Goal: Check status: Check status

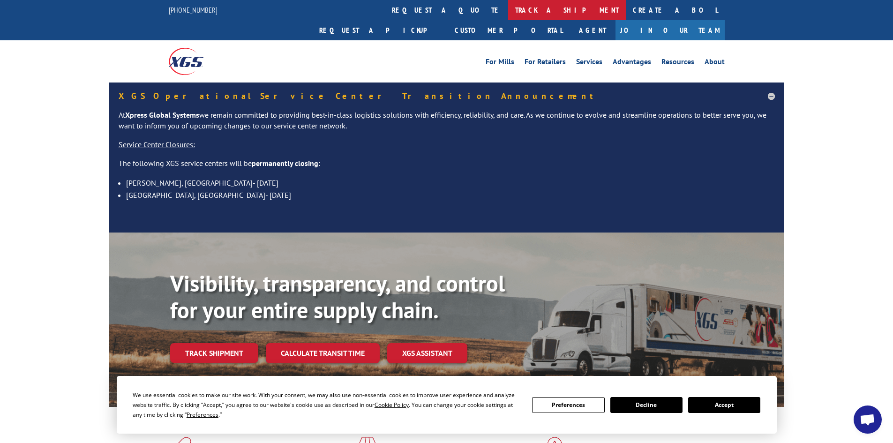
click at [508, 12] on link "track a shipment" at bounding box center [567, 10] width 118 height 20
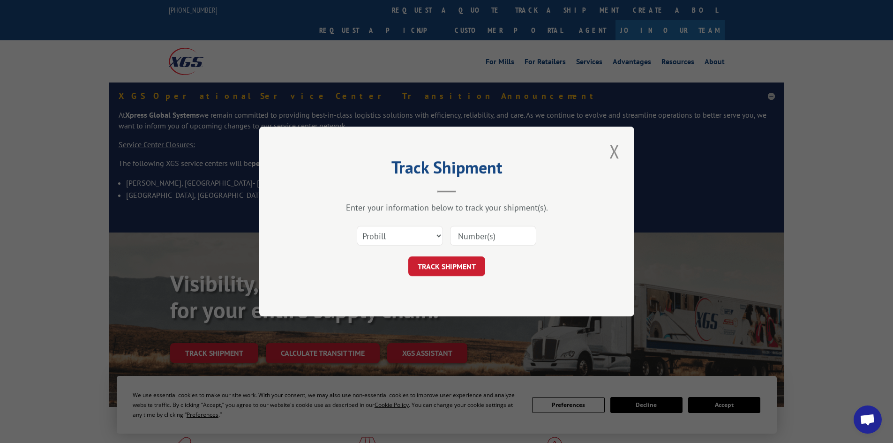
click at [474, 240] on input at bounding box center [493, 236] width 86 height 20
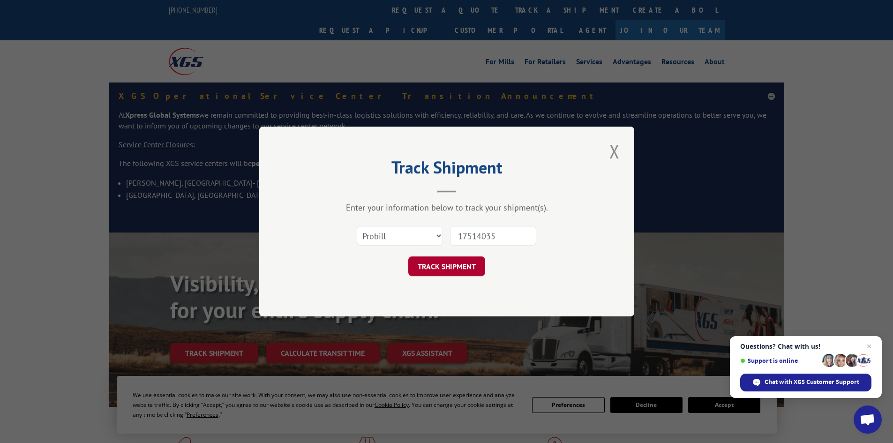
type input "17514035"
click at [432, 271] on button "TRACK SHIPMENT" at bounding box center [446, 266] width 77 height 20
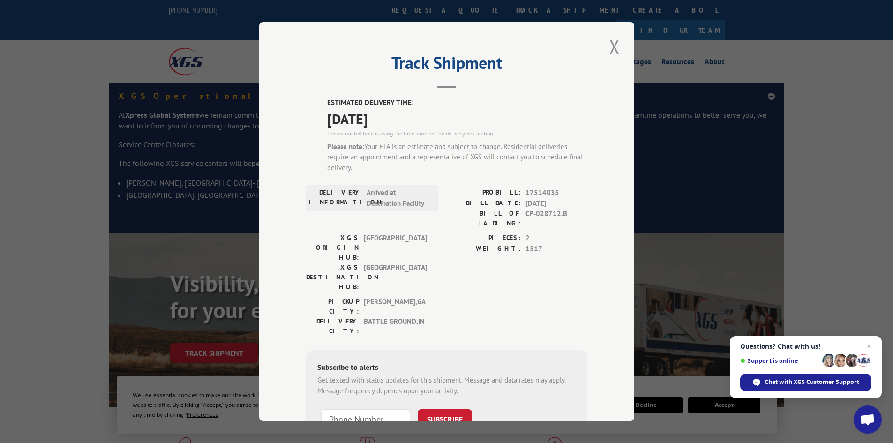
drag, startPoint x: 322, startPoint y: 117, endPoint x: 425, endPoint y: 120, distance: 103.7
click at [425, 120] on div "ESTIMATED DELIVERY TIME: 08/14/2025 The estimated time is using the time zone f…" at bounding box center [446, 288] width 281 height 380
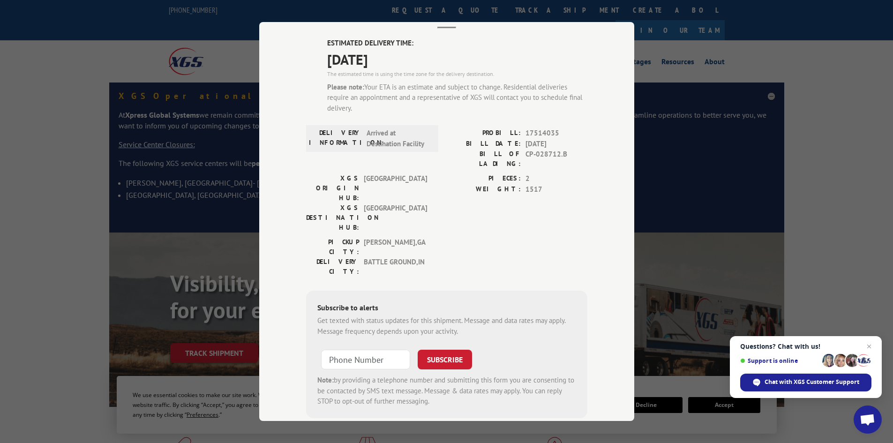
scroll to position [66, 0]
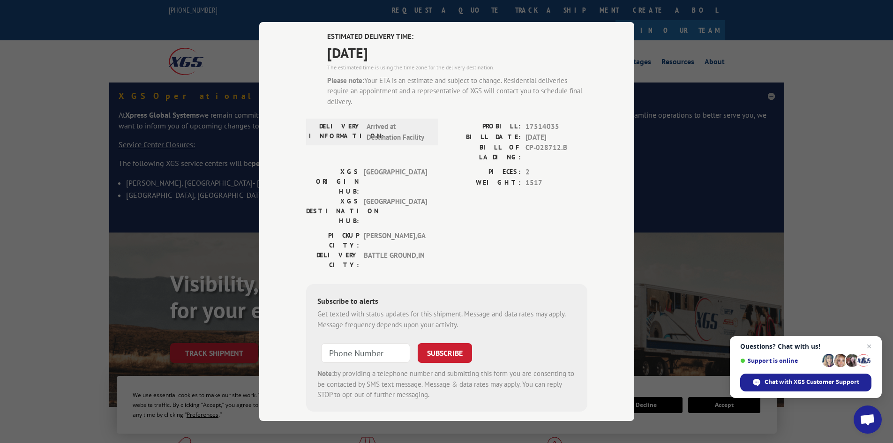
click at [787, 58] on div "Track Shipment ESTIMATED DELIVERY TIME: 08/14/2025 The estimated time is using …" at bounding box center [446, 221] width 893 height 443
click at [738, 50] on div "Track Shipment ESTIMATED DELIVERY TIME: 08/14/2025 The estimated time is using …" at bounding box center [446, 221] width 893 height 443
click at [286, 250] on div "Track Shipment ESTIMATED DELIVERY TIME: 08/14/2025 The estimated time is using …" at bounding box center [446, 221] width 375 height 399
click at [188, 31] on div "Track Shipment ESTIMATED DELIVERY TIME: 08/14/2025 The estimated time is using …" at bounding box center [446, 221] width 893 height 443
click at [714, 53] on div "Track Shipment ESTIMATED DELIVERY TIME: 08/14/2025 The estimated time is using …" at bounding box center [446, 221] width 893 height 443
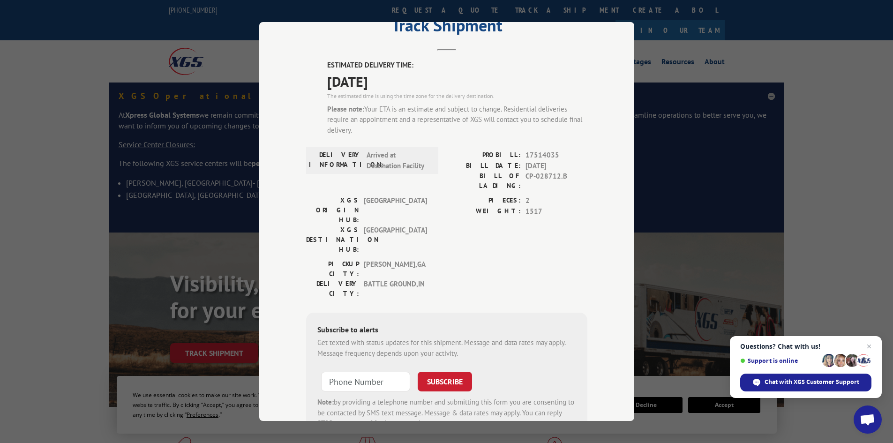
scroll to position [0, 0]
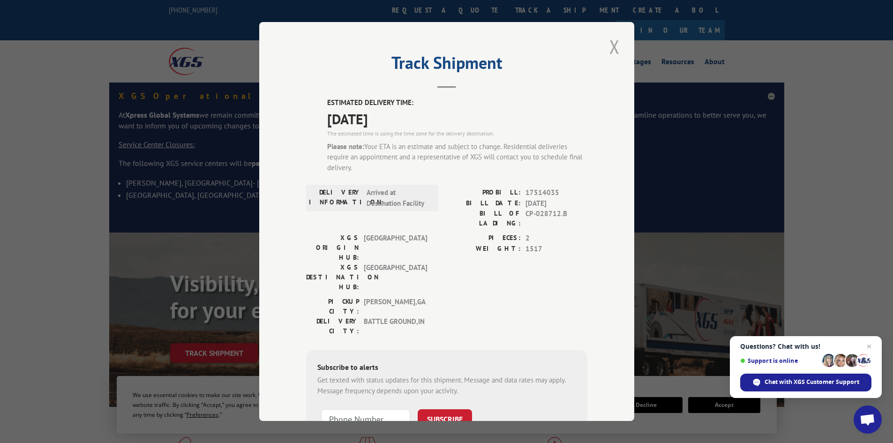
click at [616, 45] on button "Close modal" at bounding box center [615, 47] width 16 height 26
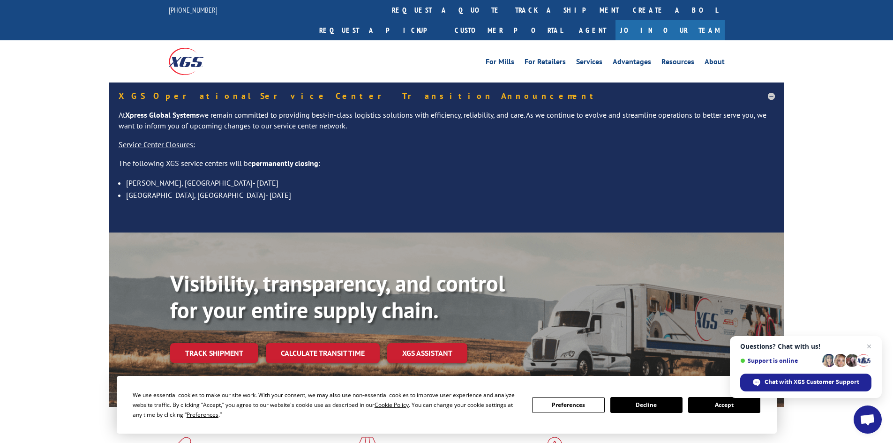
click at [832, 48] on div "For Mills For Retailers Services Advantages Resources About For Mills For Retai…" at bounding box center [446, 61] width 893 height 42
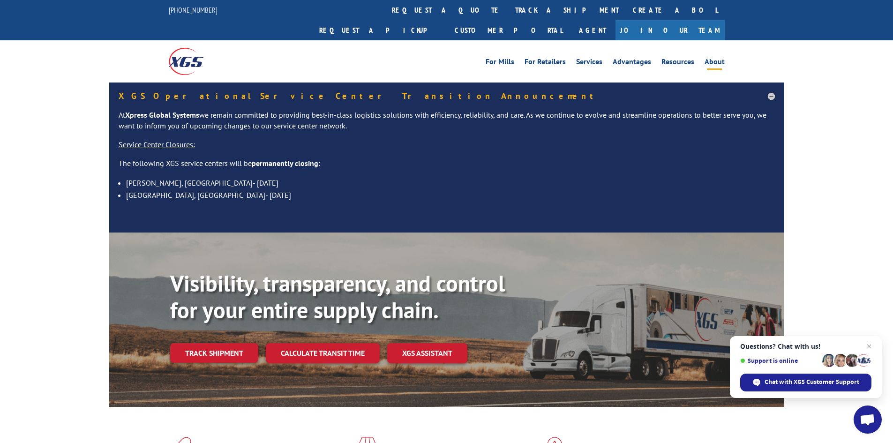
click at [714, 58] on link "About" at bounding box center [715, 63] width 20 height 10
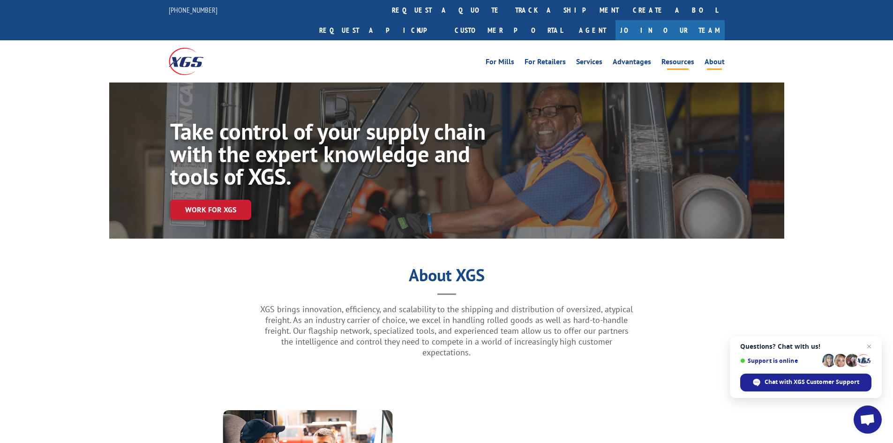
click at [678, 58] on link "Resources" at bounding box center [677, 63] width 33 height 10
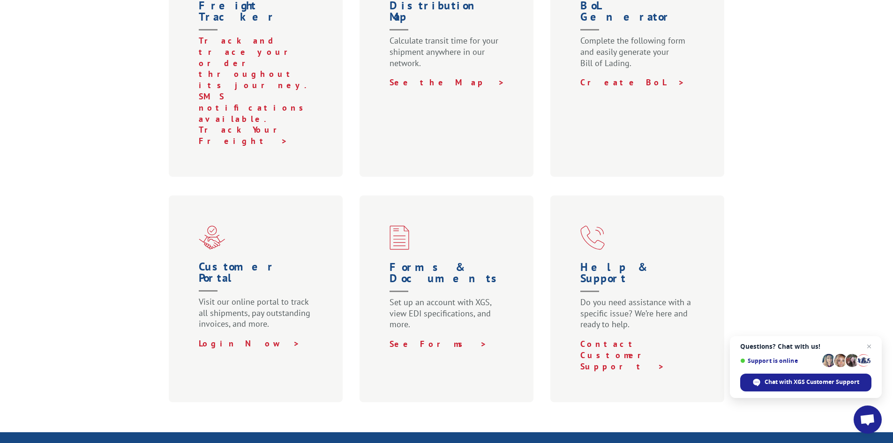
scroll to position [563, 0]
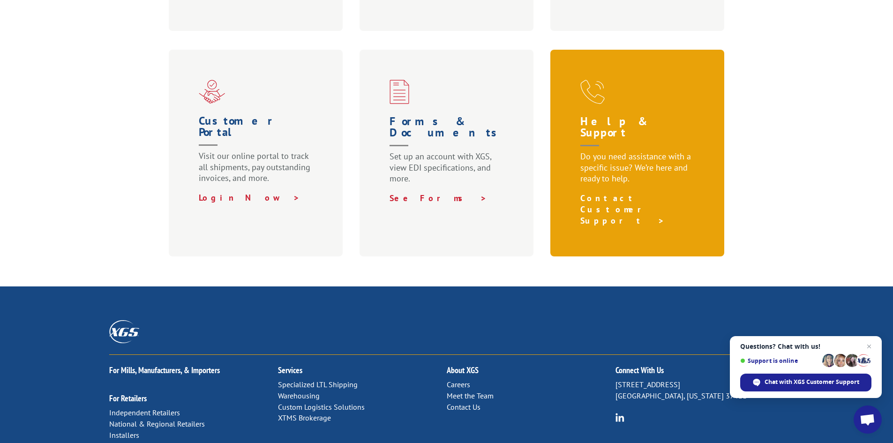
click at [637, 193] on link "Contact Customer Support >" at bounding box center [622, 209] width 84 height 33
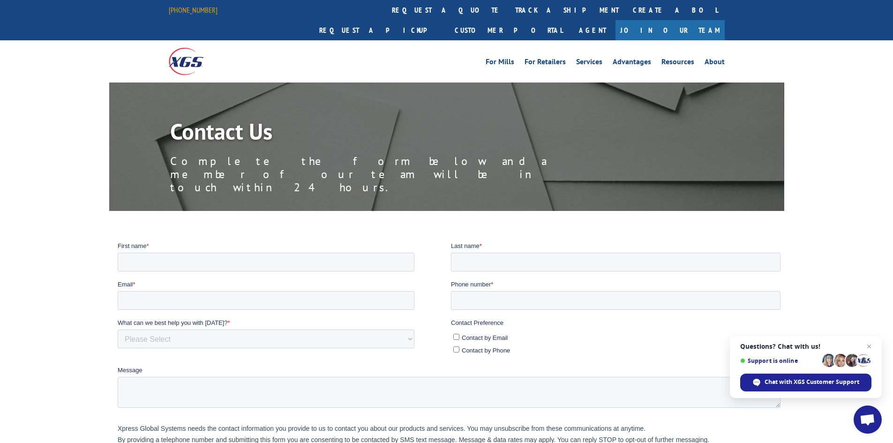
click at [171, 11] on link "[PHONE_NUMBER]" at bounding box center [193, 9] width 49 height 9
